Goal: Task Accomplishment & Management: Manage account settings

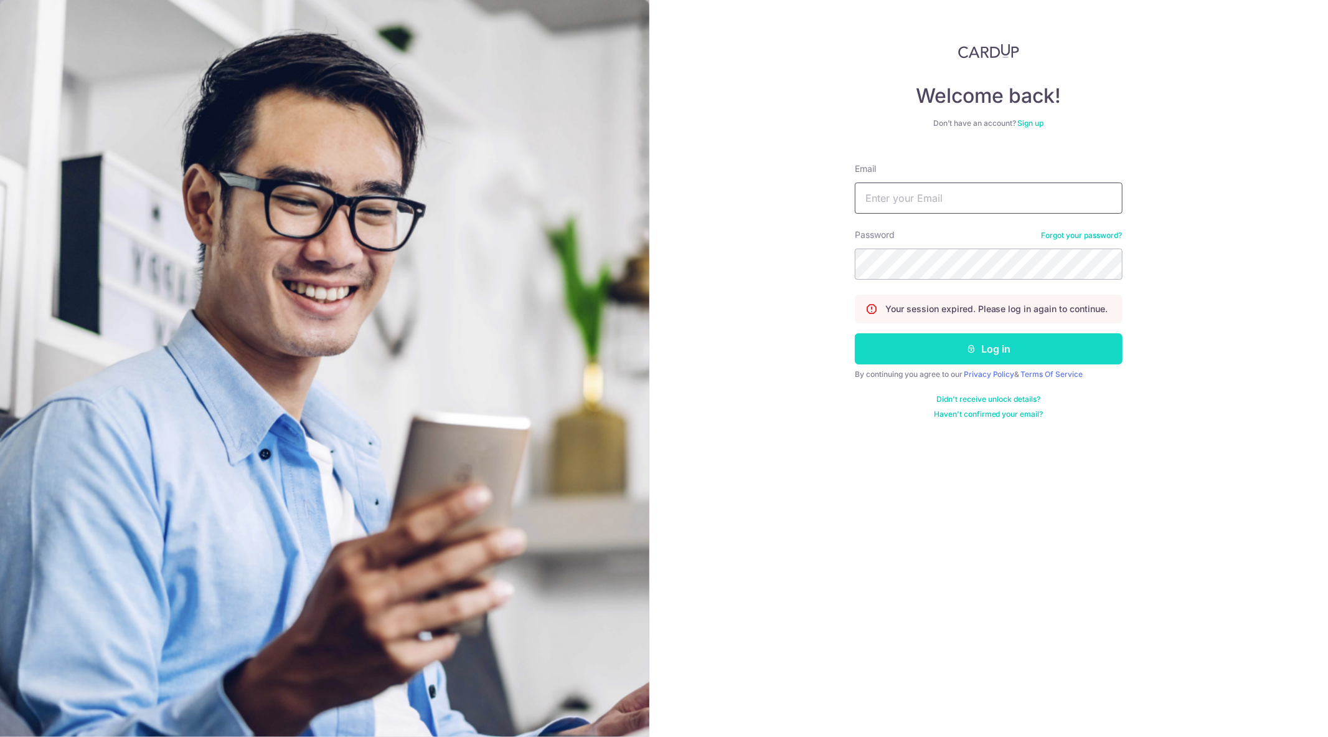
type input "[EMAIL_ADDRESS][DOMAIN_NAME]"
click at [954, 352] on button "Log in" at bounding box center [989, 348] width 268 height 31
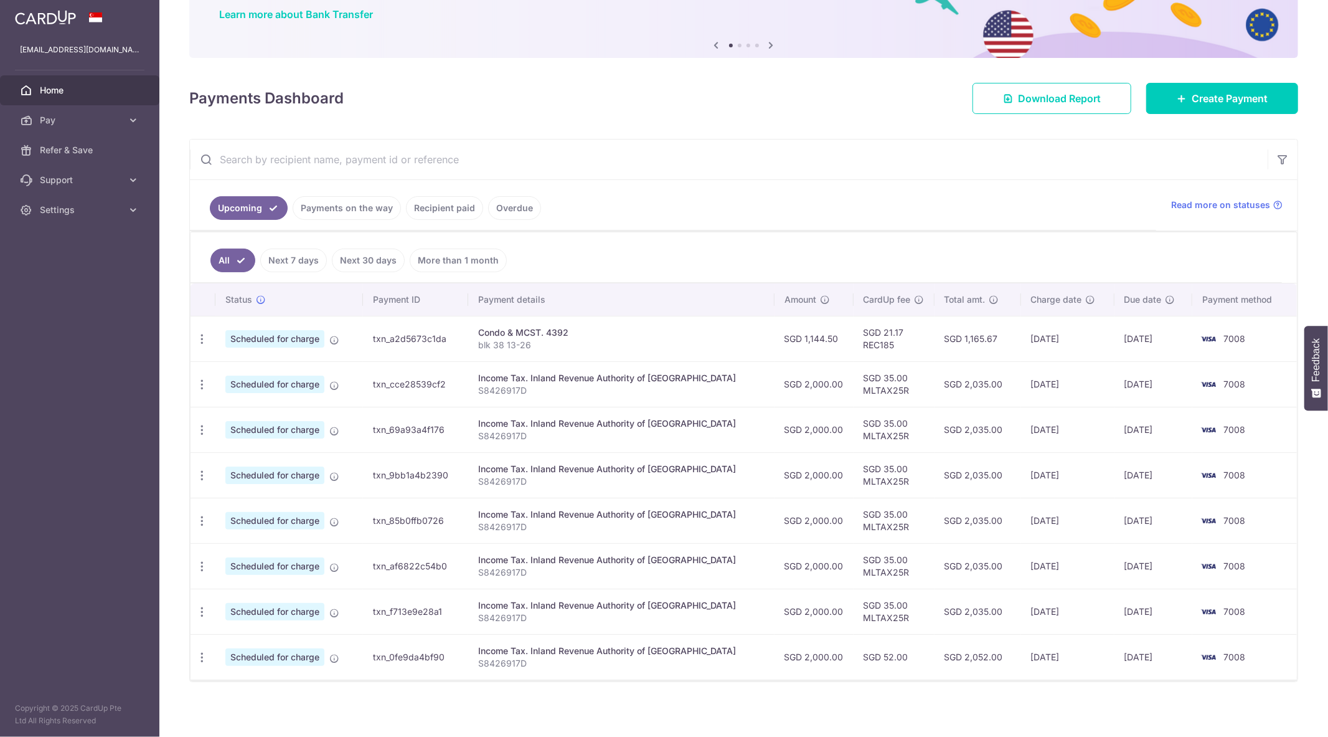
scroll to position [106, 0]
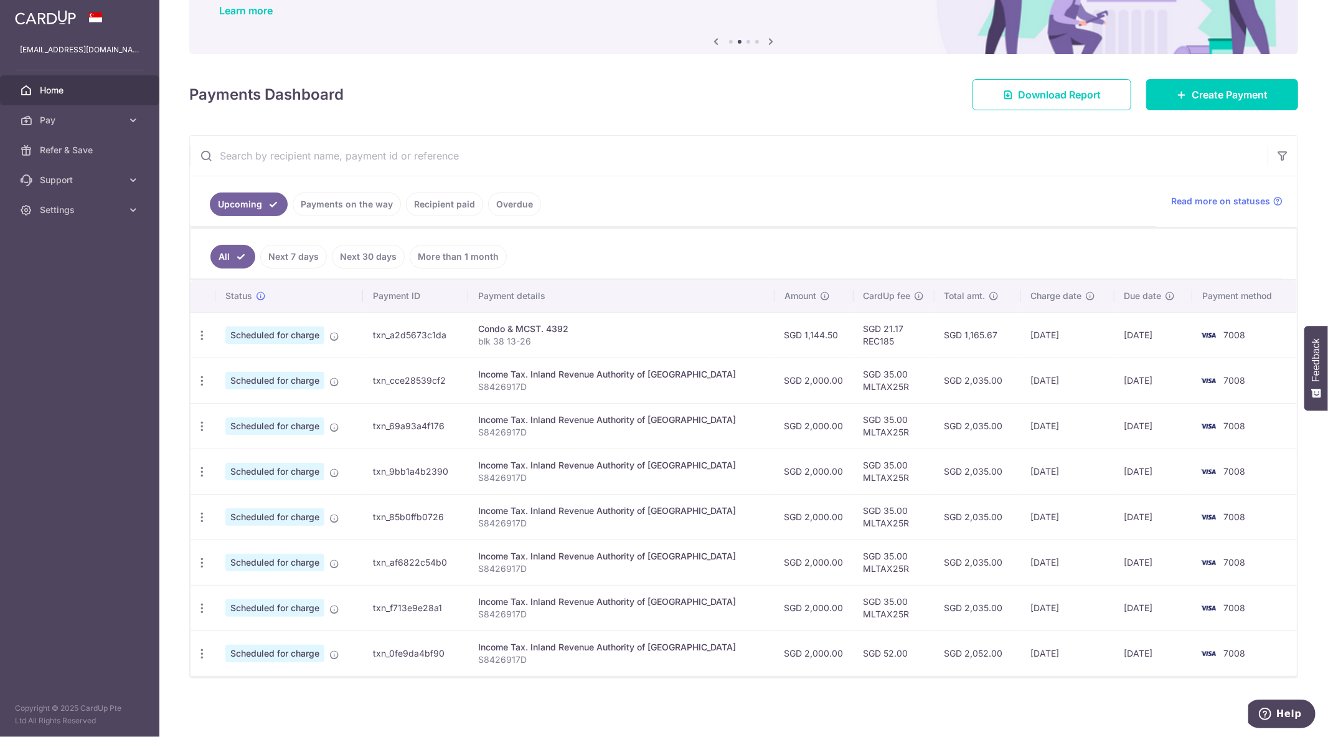
click at [488, 334] on td "Condo & MCST. 4392 blk 38 13-26" at bounding box center [621, 334] width 306 height 45
click at [545, 333] on div "Condo & MCST. 4392" at bounding box center [621, 329] width 286 height 12
click at [206, 338] on icon "button" at bounding box center [202, 335] width 13 height 13
click at [227, 400] on span "Cancel payment" at bounding box center [268, 399] width 83 height 15
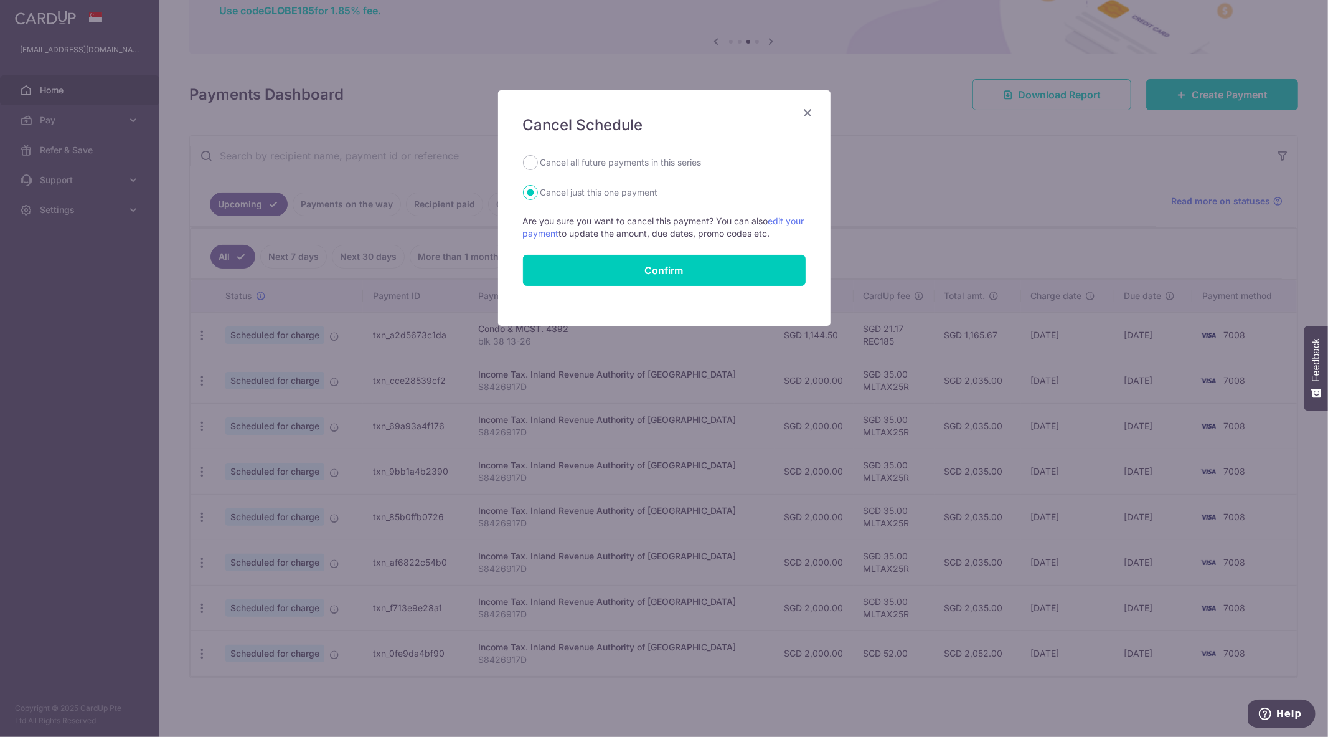
click at [809, 111] on icon "Close" at bounding box center [808, 113] width 15 height 16
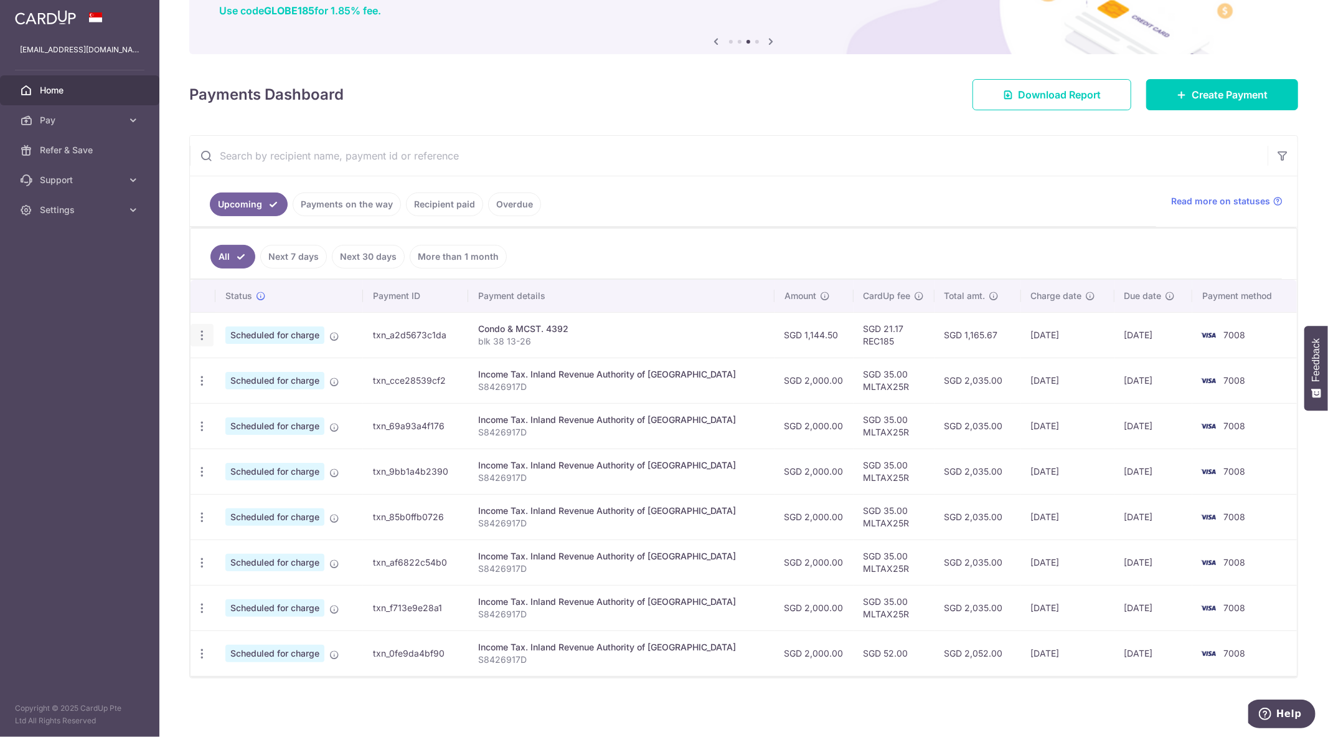
click at [205, 344] on div "Update payment Cancel payment" at bounding box center [202, 335] width 23 height 23
click at [206, 334] on icon "button" at bounding box center [202, 335] width 13 height 13
click at [241, 392] on span "Cancel payment" at bounding box center [268, 399] width 83 height 15
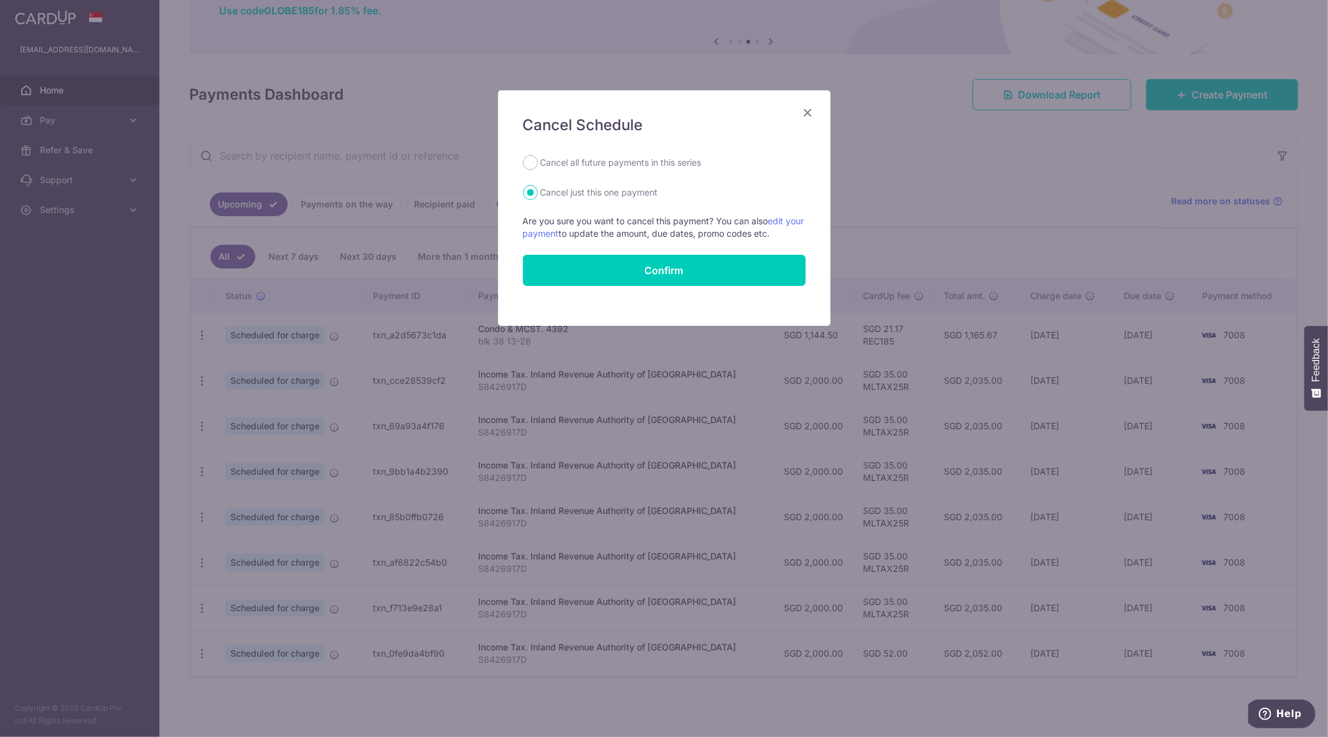
click at [630, 163] on label "Cancel all future payments in this series" at bounding box center [620, 162] width 161 height 15
click at [538, 163] on input "Cancel all future payments in this series" at bounding box center [530, 162] width 15 height 15
radio input "true"
click at [636, 260] on button "Confirm" at bounding box center [664, 270] width 283 height 31
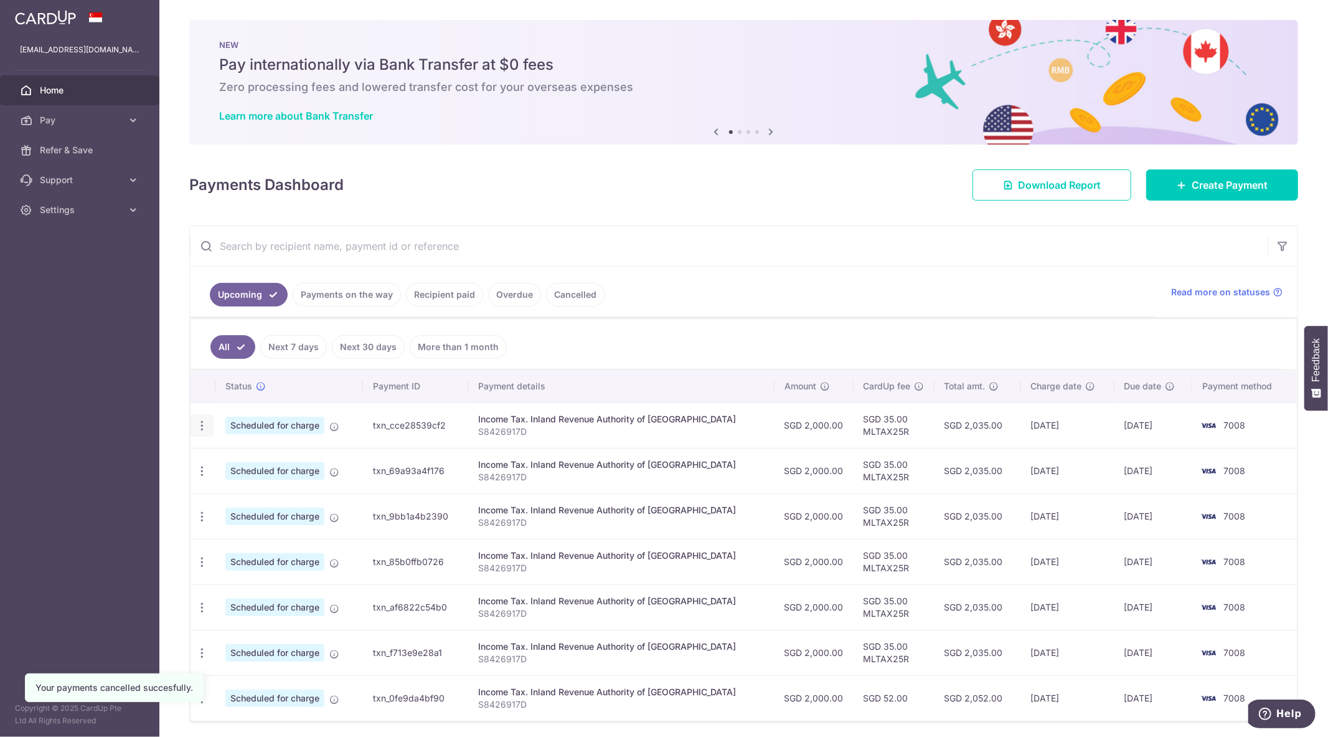
click at [201, 427] on icon "button" at bounding box center [202, 425] width 13 height 13
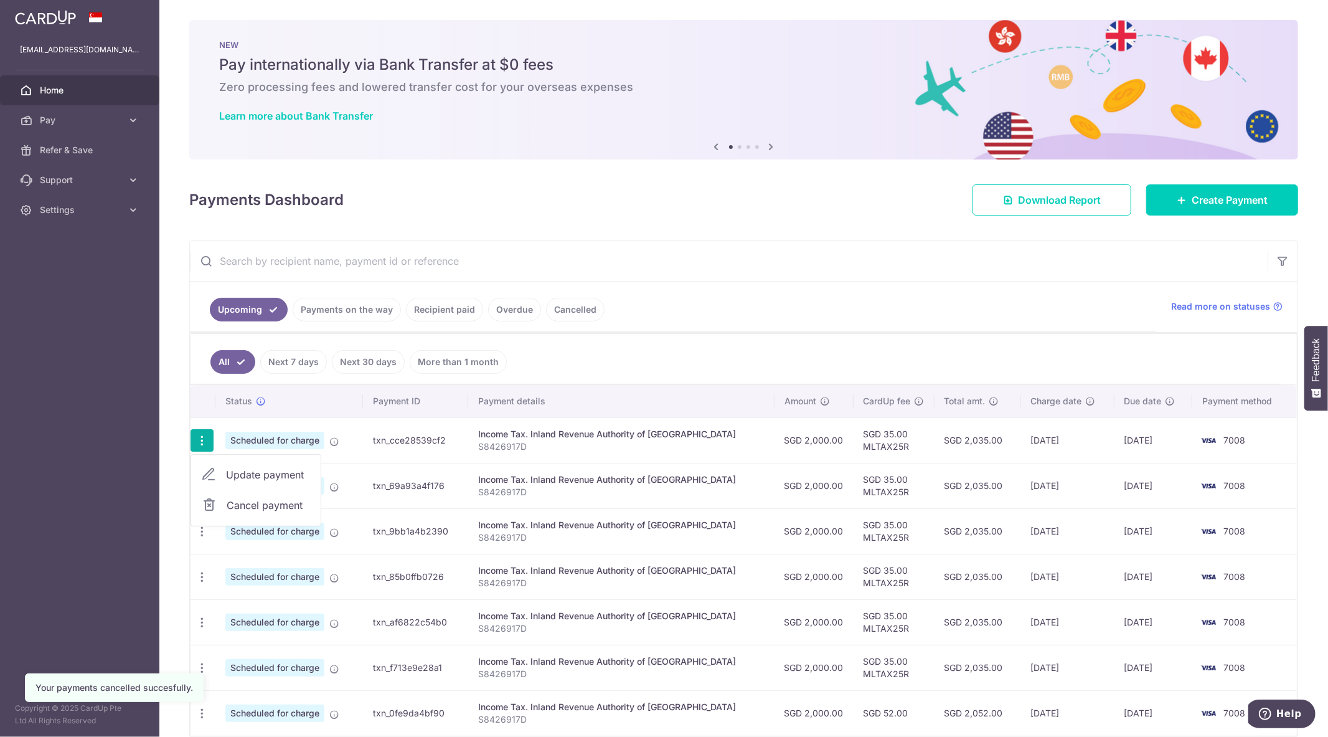
click at [278, 496] on link "Cancel payment" at bounding box center [256, 504] width 130 height 31
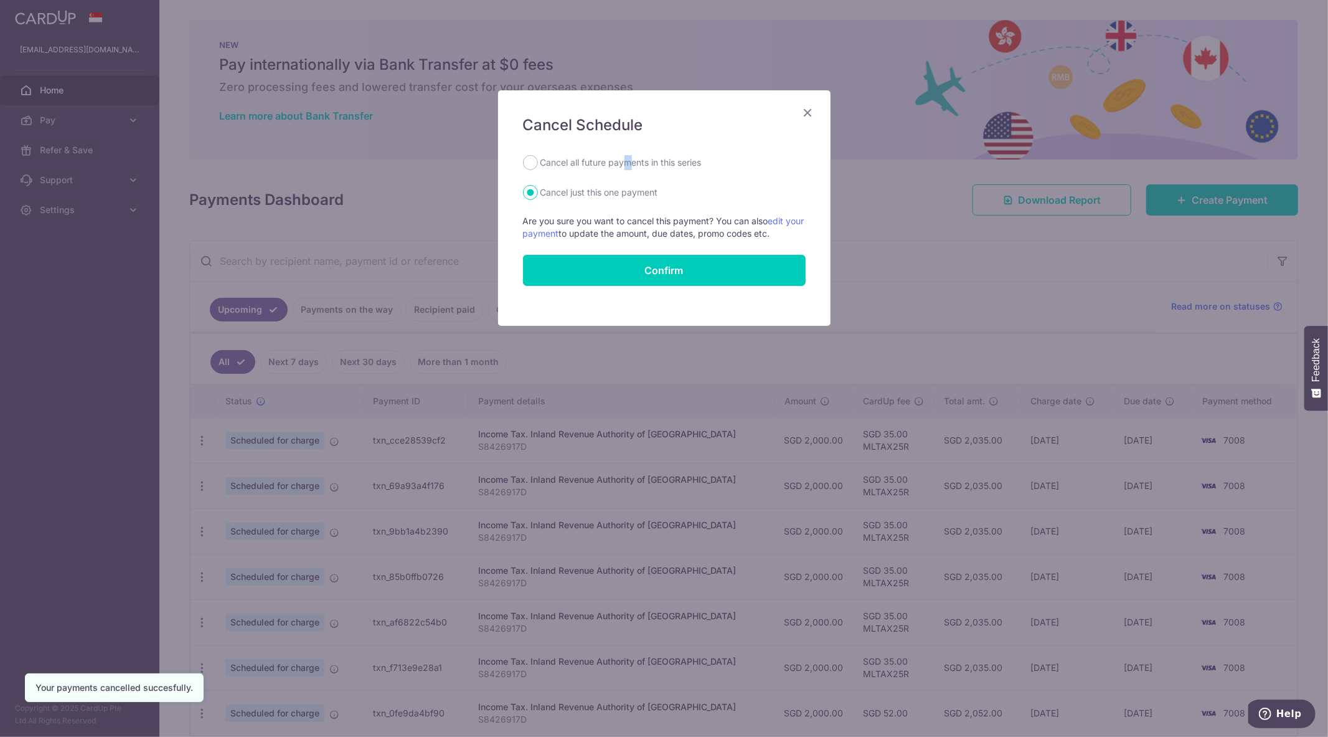
click at [629, 166] on label "Cancel all future payments in this series" at bounding box center [620, 162] width 161 height 15
click at [539, 164] on div "Cancel all future payments in this series" at bounding box center [664, 162] width 283 height 15
click at [527, 159] on input "Cancel all future payments in this series" at bounding box center [530, 162] width 15 height 15
radio input "true"
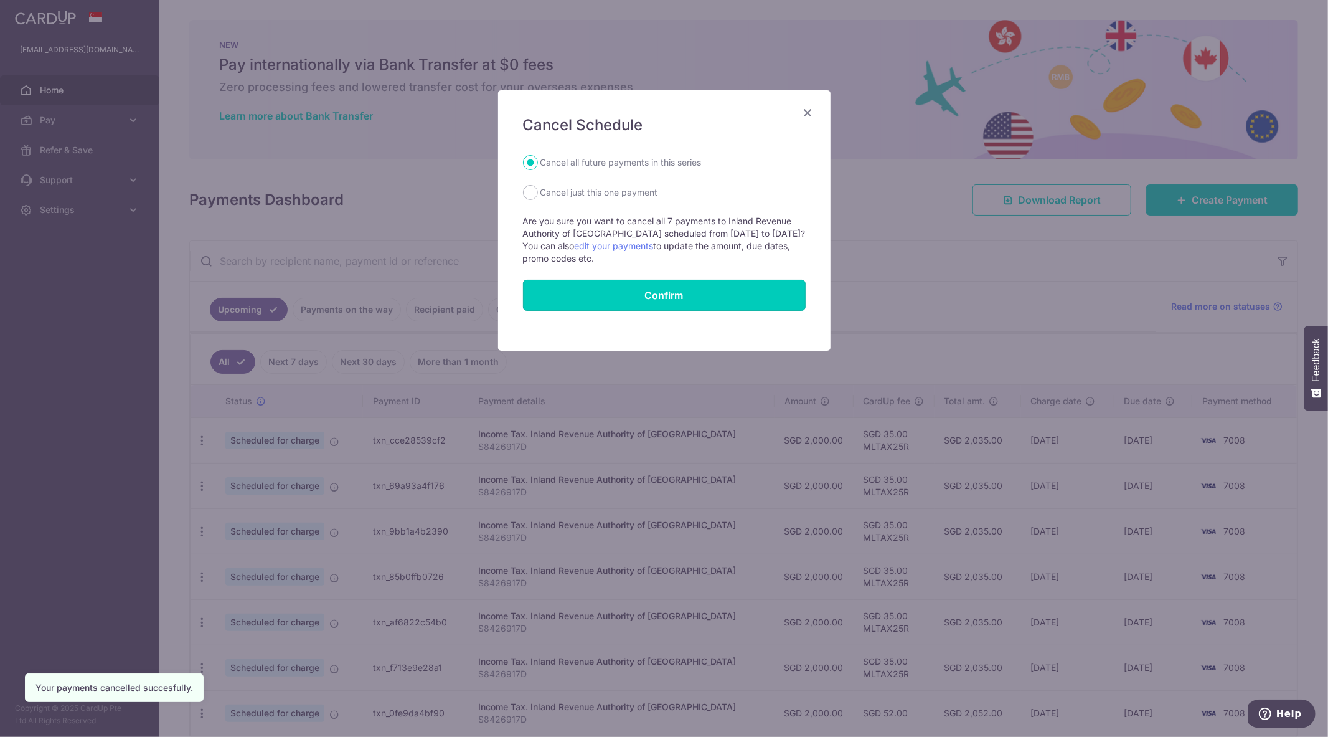
click at [573, 290] on button "Confirm" at bounding box center [664, 295] width 283 height 31
